Goal: Information Seeking & Learning: Learn about a topic

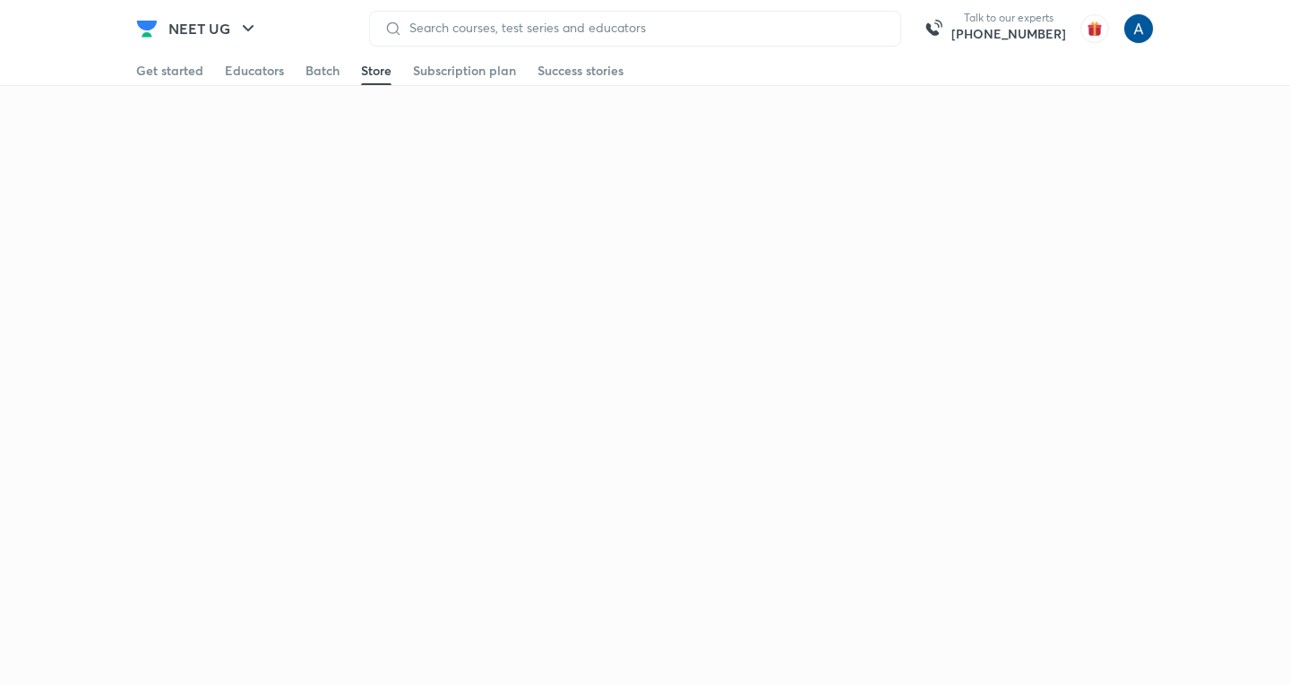
click at [158, 67] on div "Get started" at bounding box center [169, 71] width 67 height 18
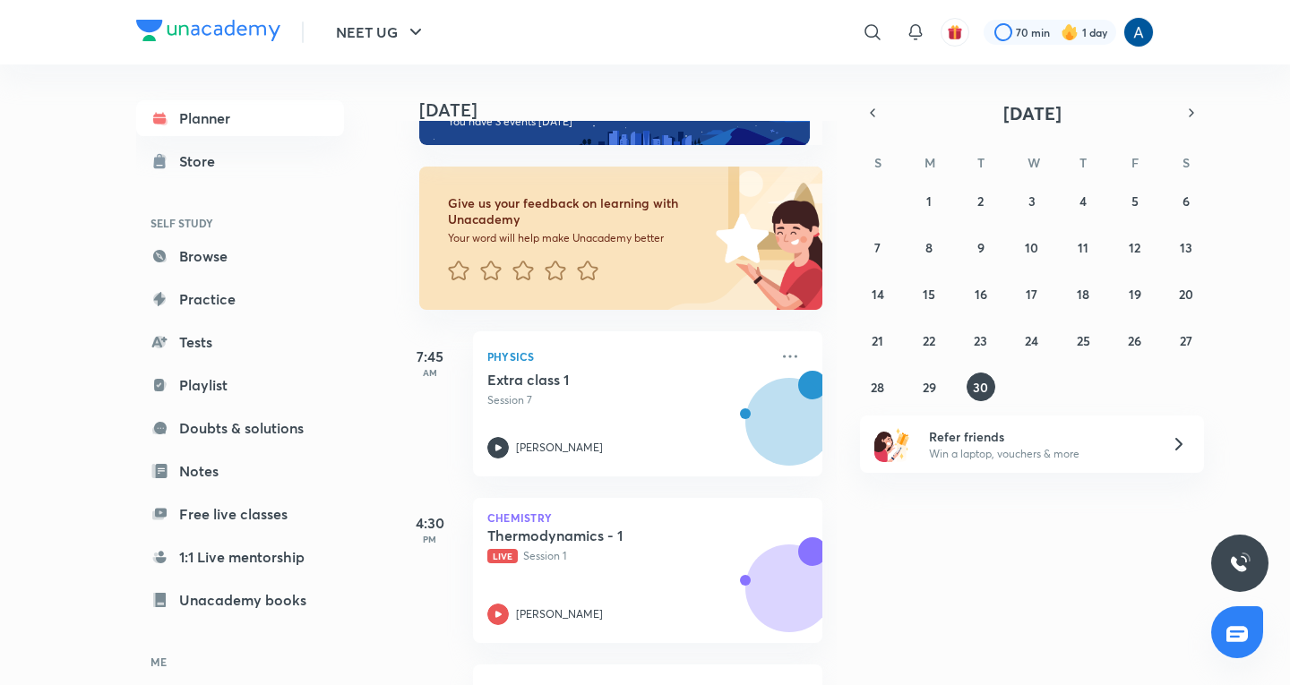
scroll to position [179, 0]
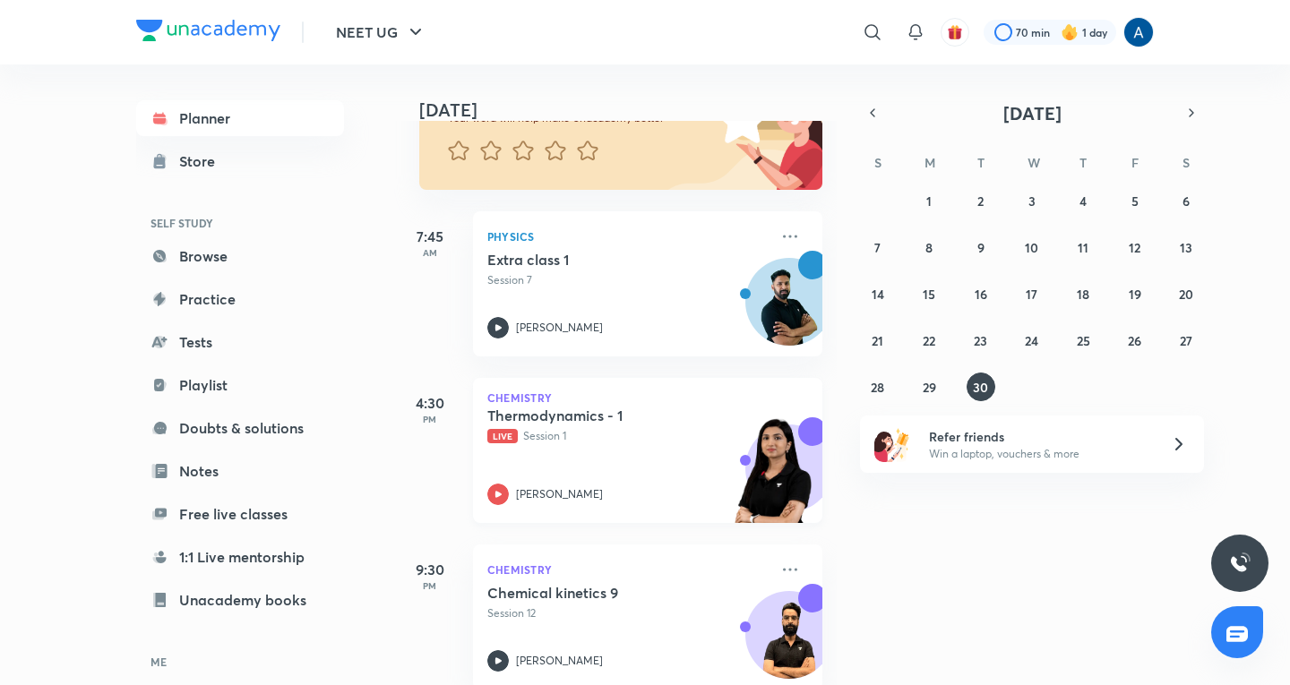
click at [620, 408] on h5 "Thermodynamics - 1" at bounding box center [598, 416] width 223 height 18
